Goal: Check status

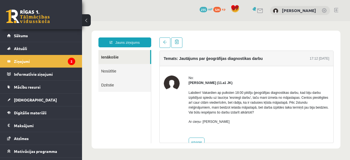
scroll to position [14, 0]
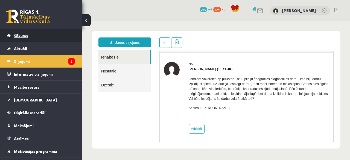
click at [25, 37] on span "Sākums" at bounding box center [21, 35] width 14 height 5
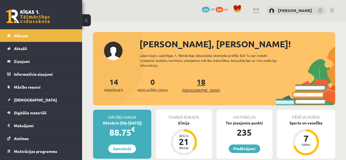
click at [193, 80] on link "18 Ieskaites" at bounding box center [201, 85] width 38 height 16
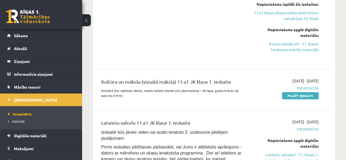
scroll to position [1065, 0]
